Goal: Information Seeking & Learning: Compare options

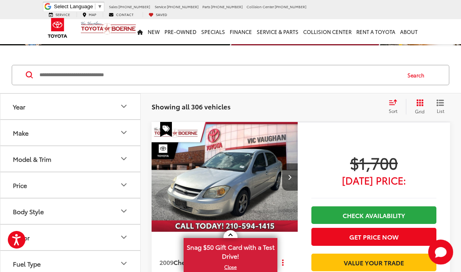
scroll to position [37, 0]
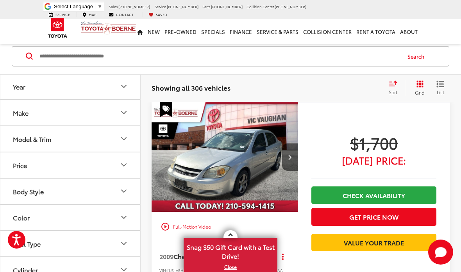
click at [389, 85] on icon "Select sort value" at bounding box center [393, 84] width 9 height 6
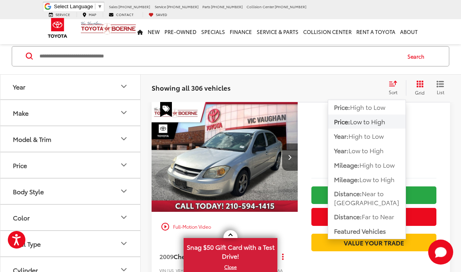
click at [376, 108] on span "High to Low" at bounding box center [367, 106] width 35 height 9
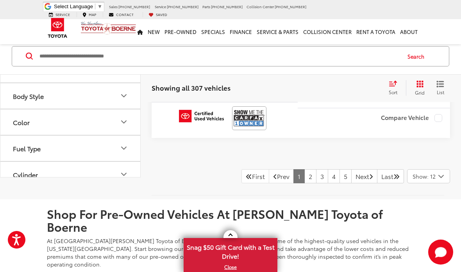
scroll to position [3168, 0]
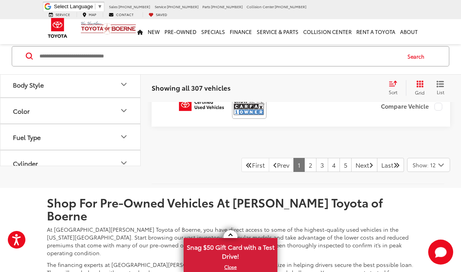
click at [316, 172] on link "3" at bounding box center [322, 165] width 12 height 14
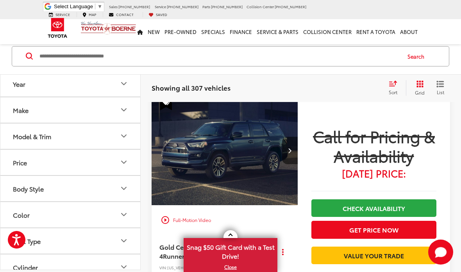
scroll to position [36, 0]
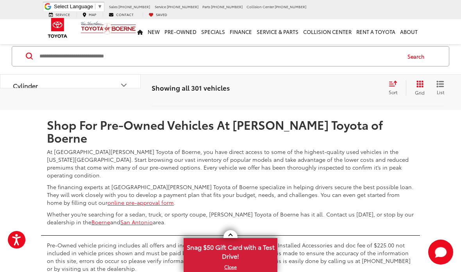
click at [340, 94] on link "5" at bounding box center [346, 87] width 12 height 14
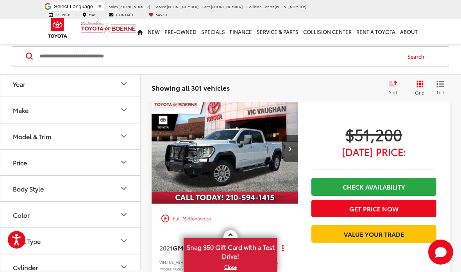
scroll to position [1103, 0]
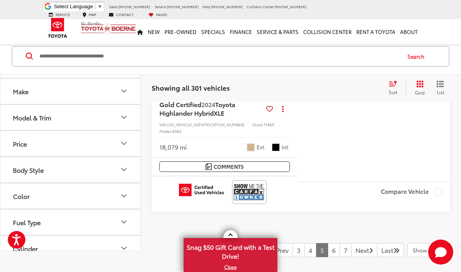
click at [328, 243] on link "6" at bounding box center [334, 250] width 12 height 14
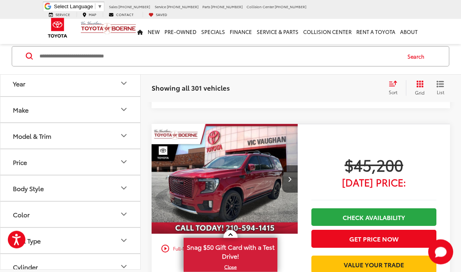
scroll to position [1883, 0]
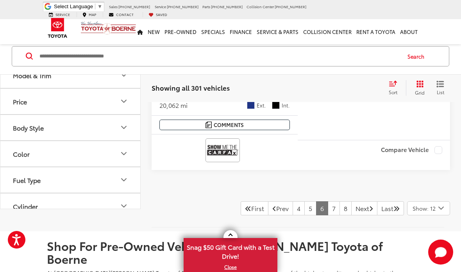
click at [328, 201] on link "7" at bounding box center [334, 208] width 12 height 14
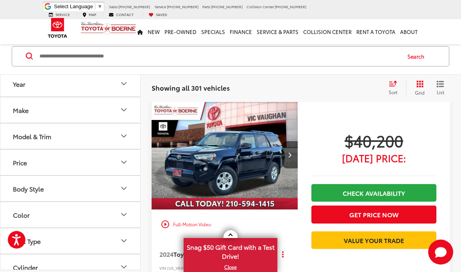
scroll to position [1124, 0]
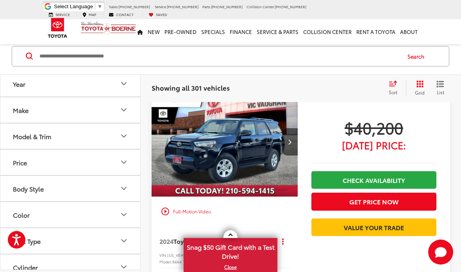
click at [127, 131] on div "Model & Trim" at bounding box center [123, 135] width 9 height 9
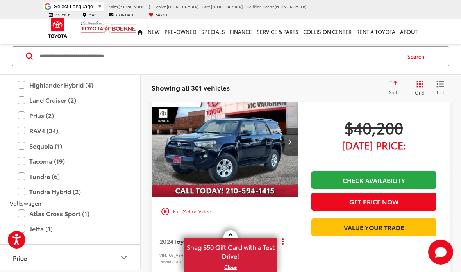
scroll to position [1335, 0]
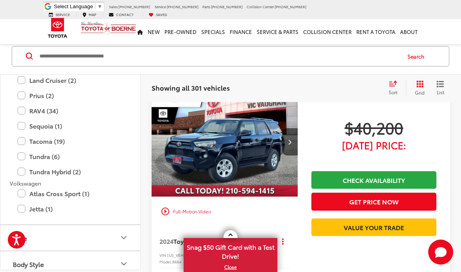
click at [21, 150] on label "Tundra (6)" at bounding box center [71, 157] width 106 height 14
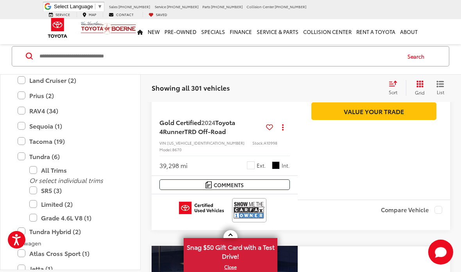
scroll to position [36, 0]
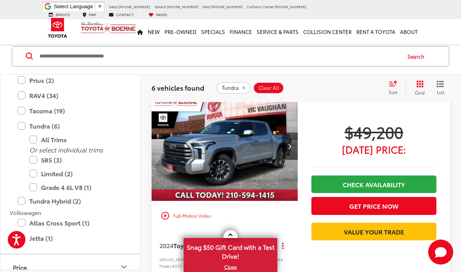
click at [23, 195] on label "Tundra Hybrid (2)" at bounding box center [71, 201] width 106 height 14
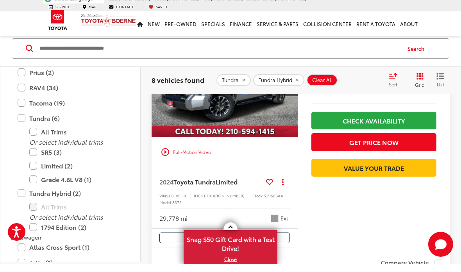
scroll to position [647, 0]
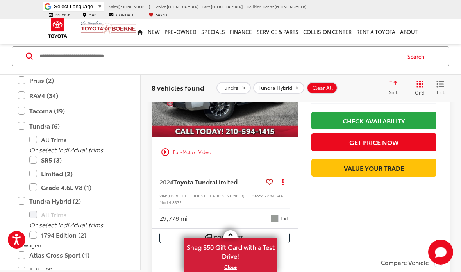
click at [177, 177] on span "Toyota Tundra" at bounding box center [195, 181] width 42 height 9
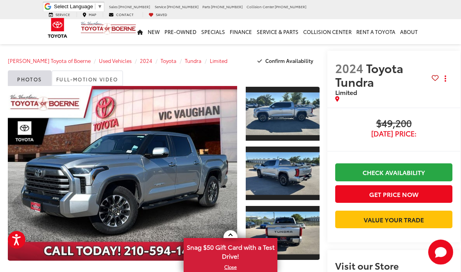
click at [298, 130] on link "Expand Photo 1" at bounding box center [283, 114] width 74 height 56
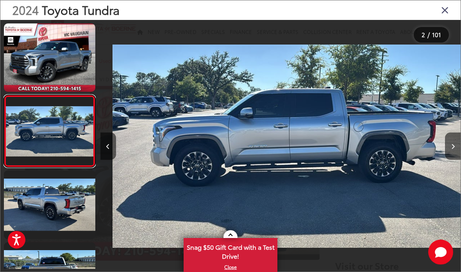
scroll to position [0, 360]
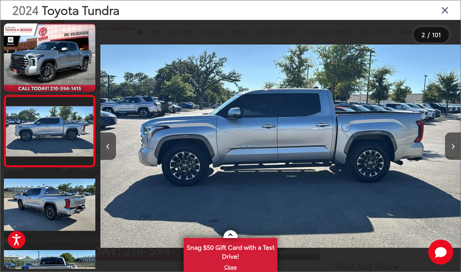
click at [443, 14] on icon "Close gallery" at bounding box center [445, 10] width 8 height 10
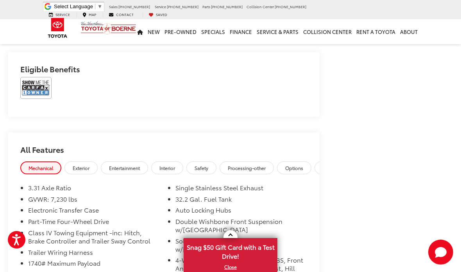
scroll to position [751, 0]
click at [37, 87] on img at bounding box center [35, 89] width 31 height 22
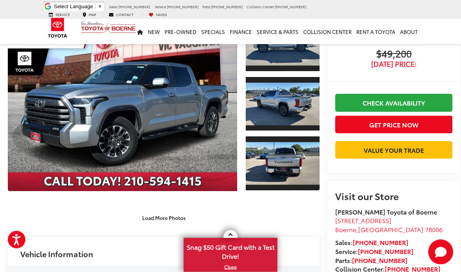
scroll to position [0, 0]
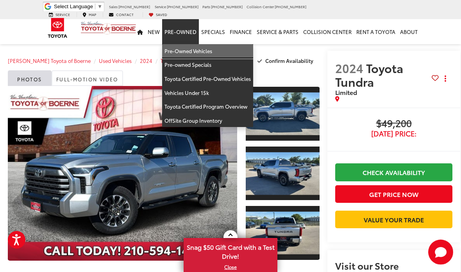
click at [186, 46] on link "Pre-Owned Vehicles" at bounding box center [207, 51] width 91 height 14
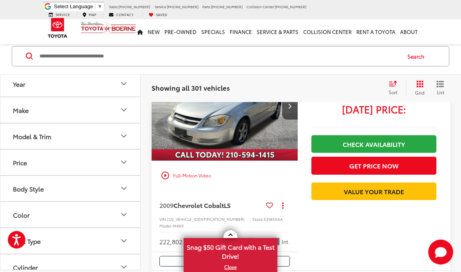
scroll to position [93, 0]
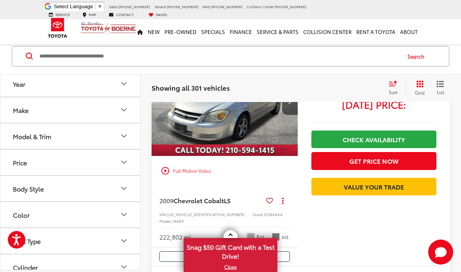
click at [392, 85] on icon "Select sort value" at bounding box center [393, 84] width 9 height 6
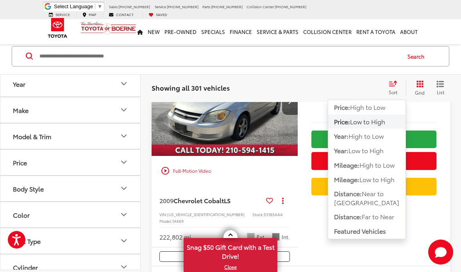
click at [379, 245] on div "Track Price $1,700 Today's Price: Check Availability Get Price Now Value Your T…" at bounding box center [374, 156] width 152 height 220
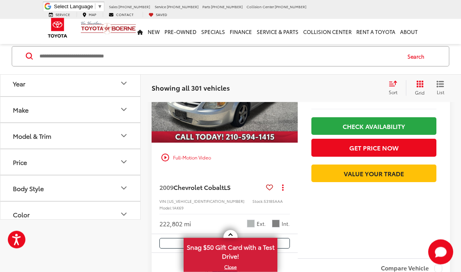
scroll to position [0, 0]
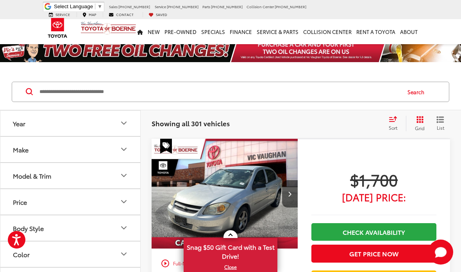
click at [393, 123] on div "Sort" at bounding box center [395, 124] width 21 height 16
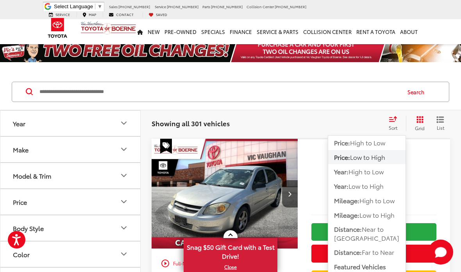
click at [378, 140] on span "High to Low" at bounding box center [367, 142] width 35 height 9
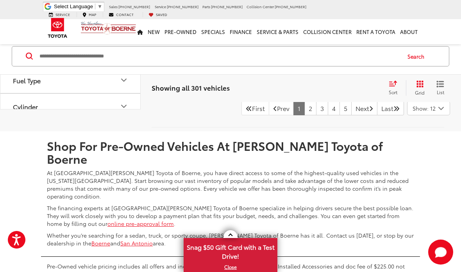
click at [305, 115] on link "2" at bounding box center [311, 108] width 12 height 14
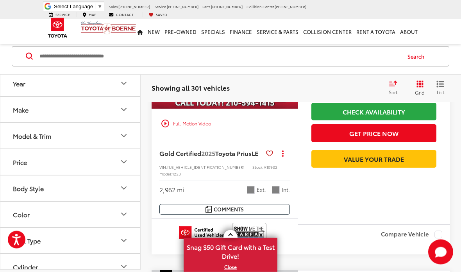
scroll to position [36, 0]
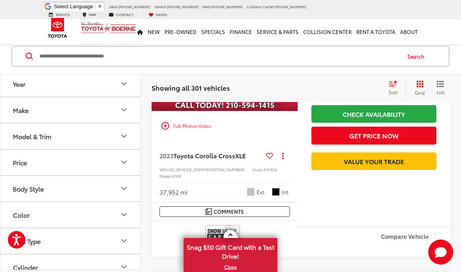
scroll to position [36, 0]
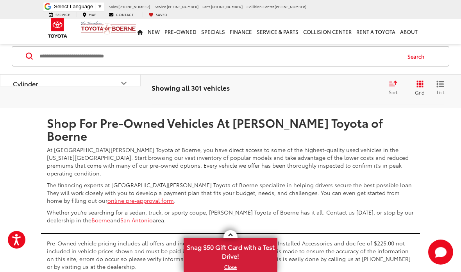
click at [328, 92] on link "4" at bounding box center [334, 85] width 12 height 14
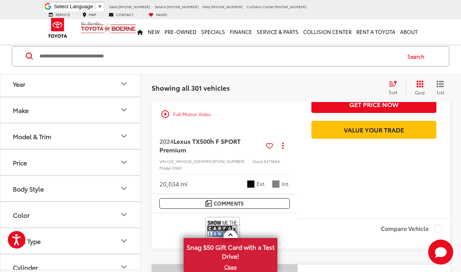
scroll to position [2211, 0]
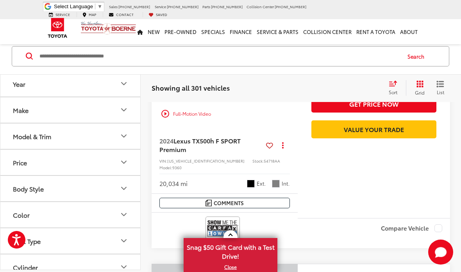
click at [392, 39] on span "$67,200" at bounding box center [374, 30] width 125 height 20
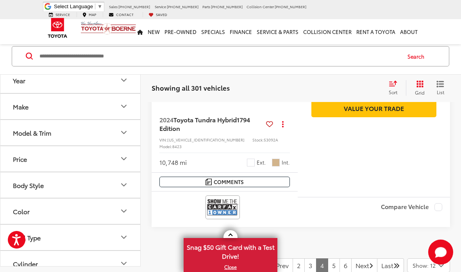
scroll to position [3040, 0]
click at [176, 132] on span "1794 Edition" at bounding box center [204, 124] width 91 height 18
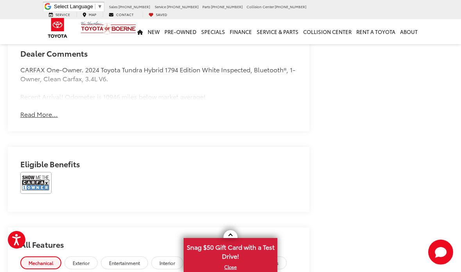
scroll to position [724, 0]
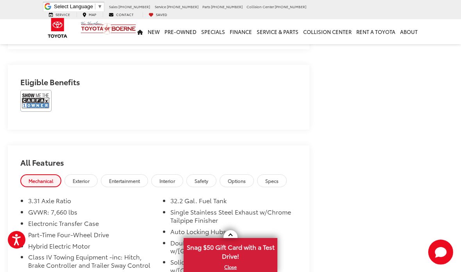
click at [36, 98] on img at bounding box center [35, 101] width 31 height 22
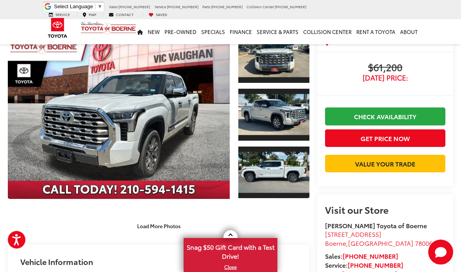
scroll to position [64, 0]
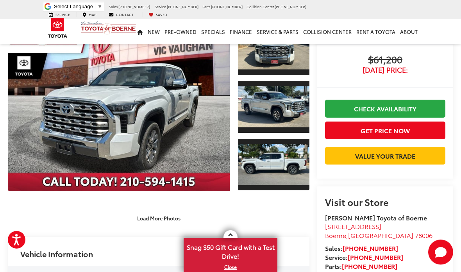
click at [176, 218] on button "Load More Photos" at bounding box center [159, 218] width 54 height 14
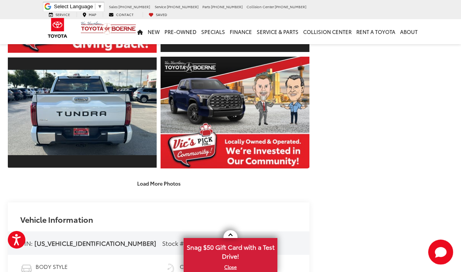
scroll to position [329, 0]
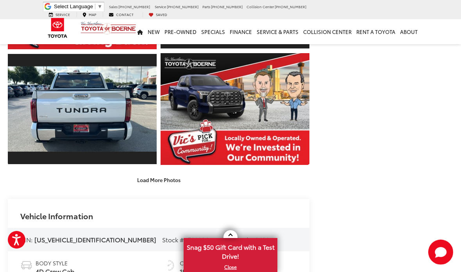
click at [199, 185] on div "Load More Photos" at bounding box center [159, 180] width 302 height 14
click at [184, 187] on button "Load More Photos" at bounding box center [159, 180] width 54 height 14
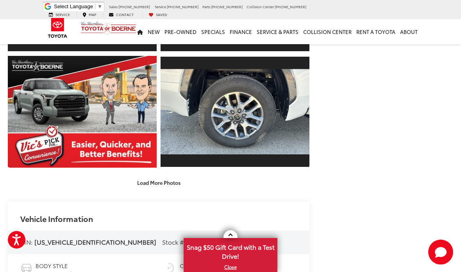
click at [172, 190] on button "Load More Photos" at bounding box center [159, 183] width 54 height 14
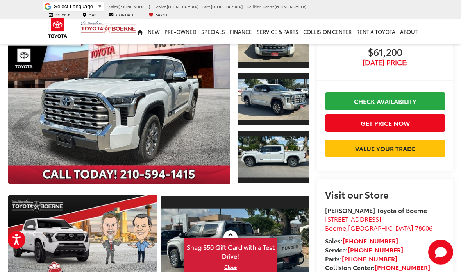
scroll to position [0, 0]
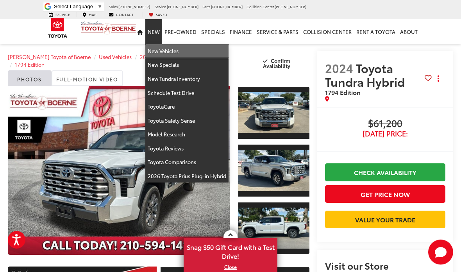
click at [165, 44] on link "New Vehicles" at bounding box center [186, 51] width 83 height 14
